Goal: Find specific page/section: Find specific page/section

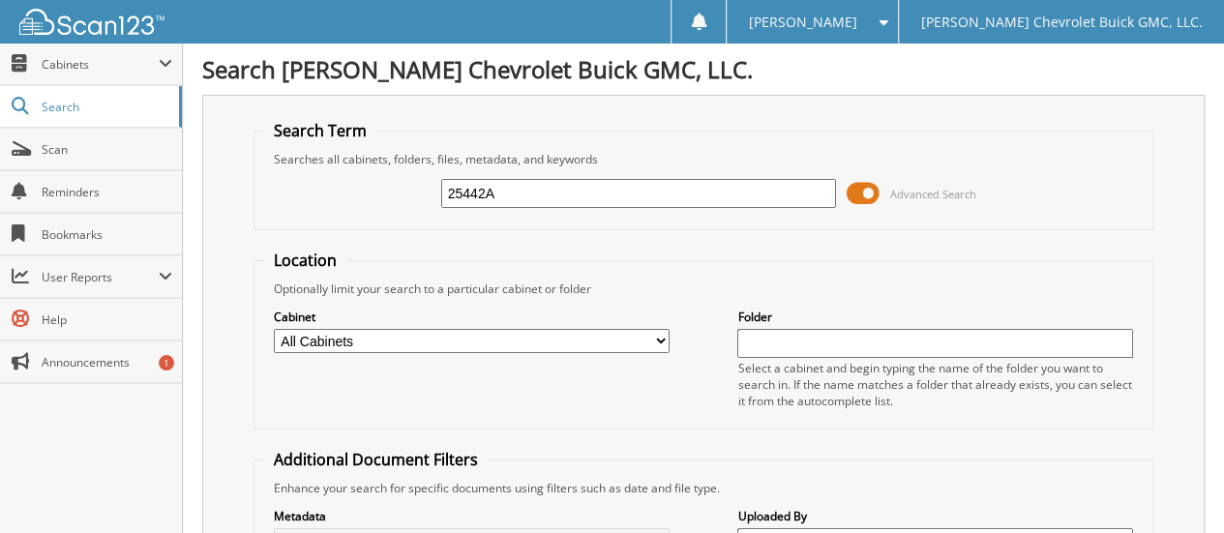
type input "25442A"
click at [427, 339] on select "All Cabinets ACCOUNTS PAYABLE CAR DEALS EXTENDED WARRANTY & 3M PARTS SERVICE RO…" at bounding box center [472, 341] width 396 height 24
select select "32623"
click at [274, 329] on select "All Cabinets ACCOUNTS PAYABLE CAR DEALS EXTENDED WARRANTY & 3M PARTS SERVICE RO…" at bounding box center [472, 341] width 396 height 24
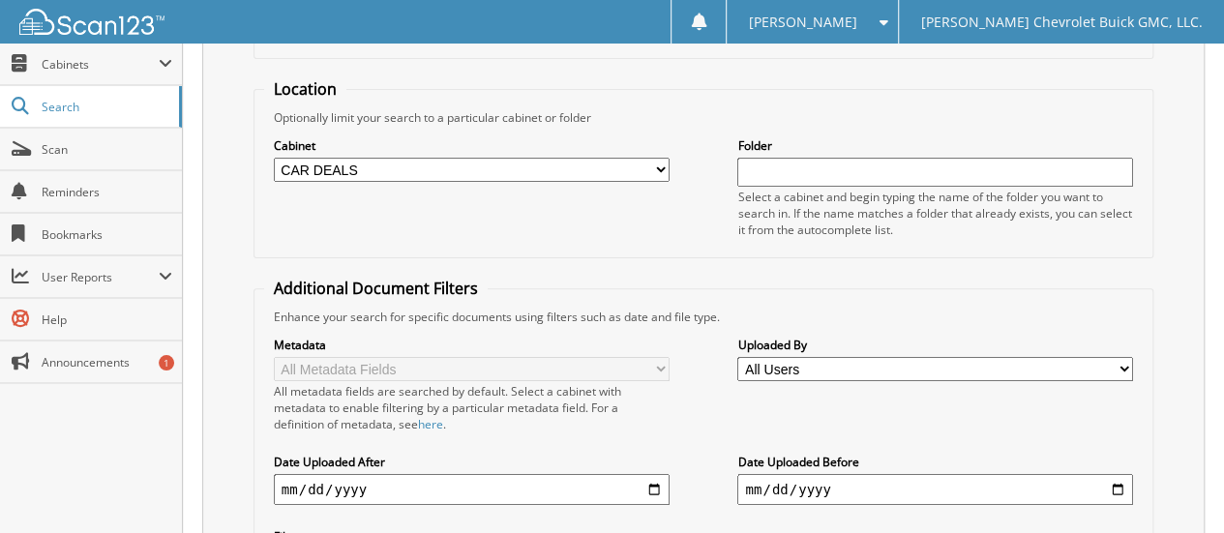
scroll to position [357, 0]
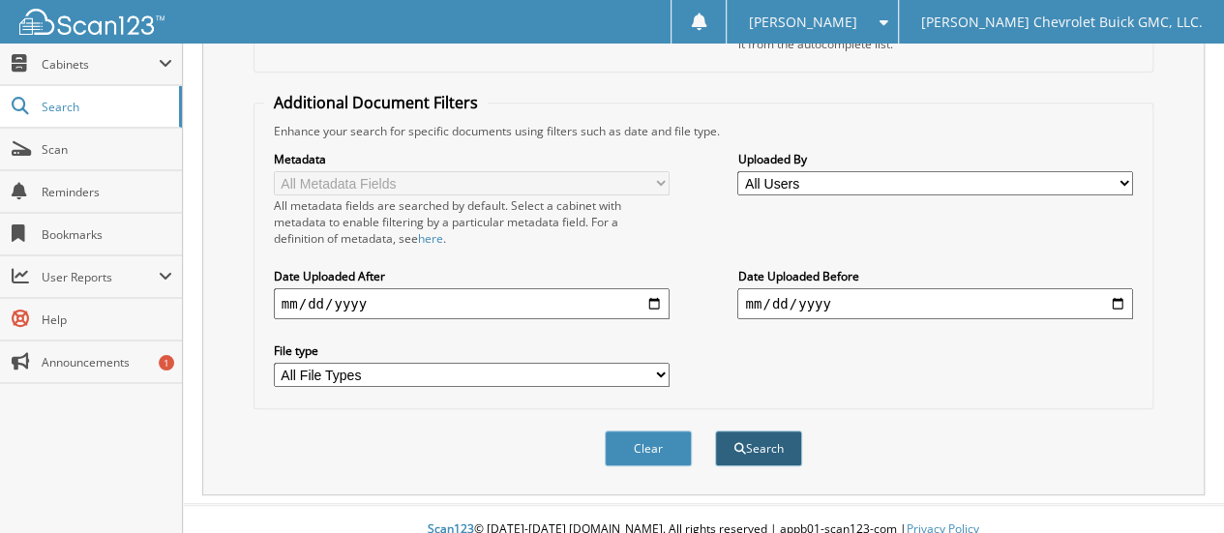
click at [745, 430] on button "Search" at bounding box center [758, 448] width 87 height 36
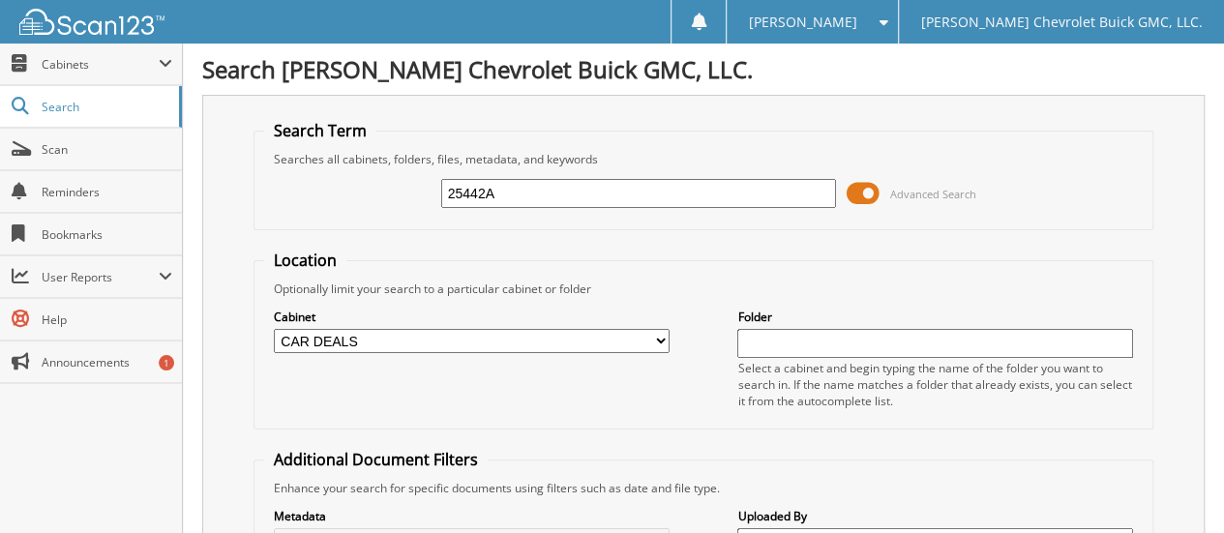
drag, startPoint x: 503, startPoint y: 187, endPoint x: 364, endPoint y: 211, distance: 141.4
click at [367, 210] on div "25442A Advanced Search" at bounding box center [703, 193] width 878 height 52
type input "25445A"
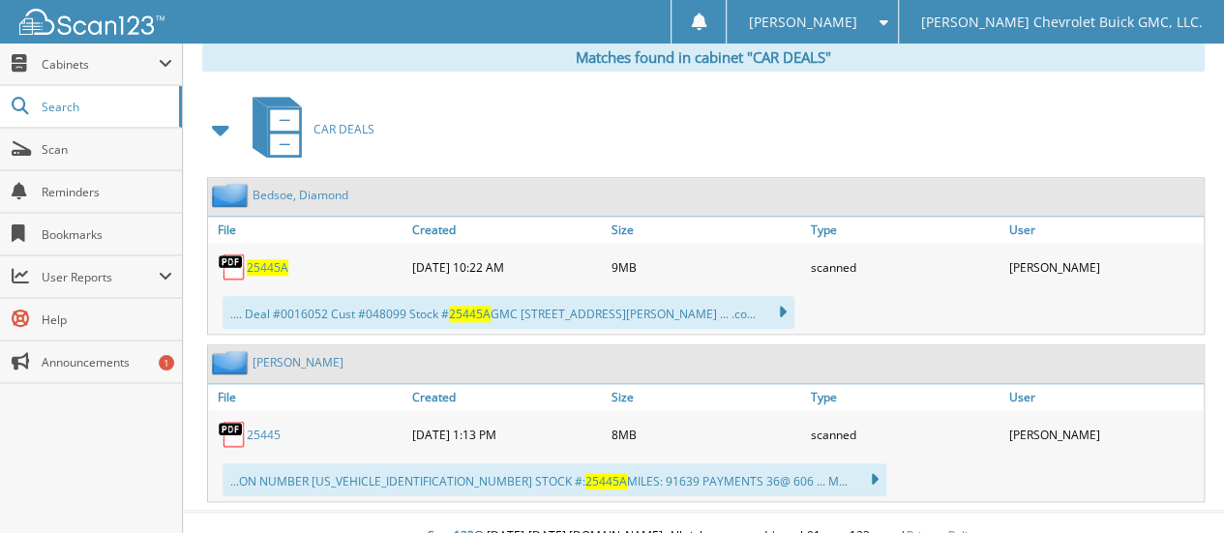
scroll to position [840, 0]
click at [265, 258] on span "25445A" at bounding box center [268, 266] width 42 height 16
click at [835, 19] on span "[PERSON_NAME]" at bounding box center [803, 22] width 108 height 12
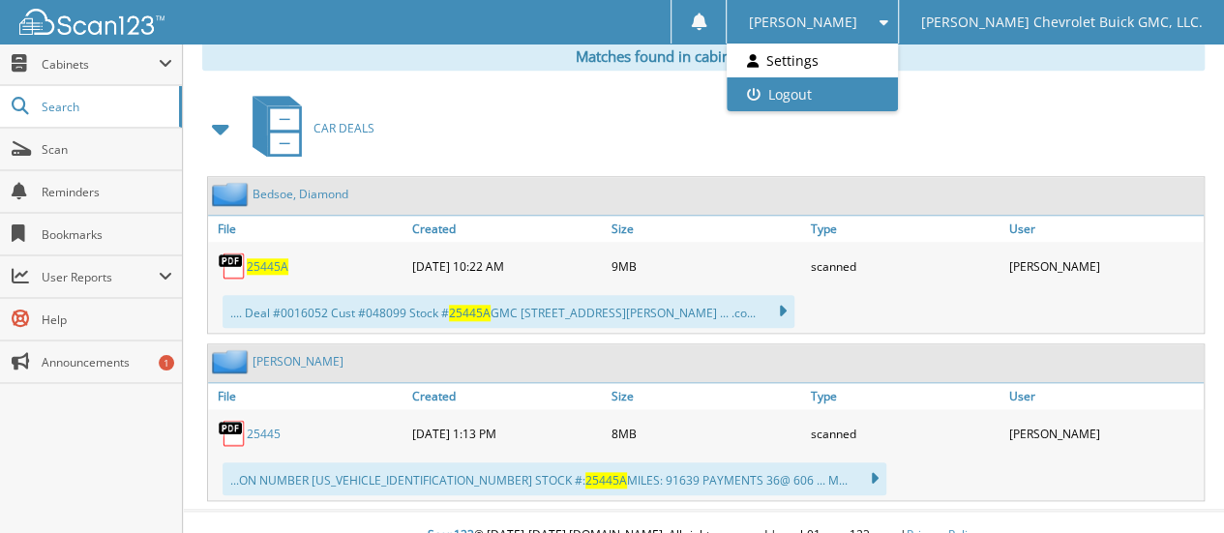
click at [856, 94] on link "Logout" at bounding box center [811, 94] width 170 height 34
